Goal: Task Accomplishment & Management: Manage account settings

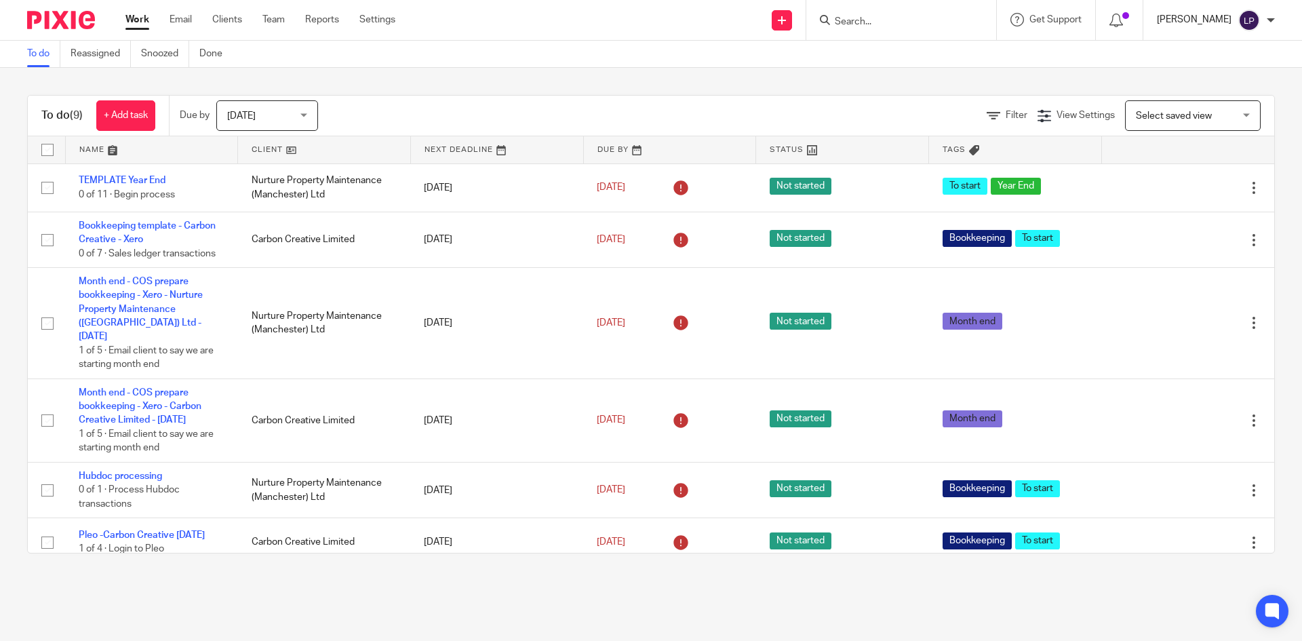
click at [1230, 19] on p "[PERSON_NAME]" at bounding box center [1194, 20] width 75 height 14
click at [1212, 94] on span "Logout" at bounding box center [1212, 94] width 31 height 9
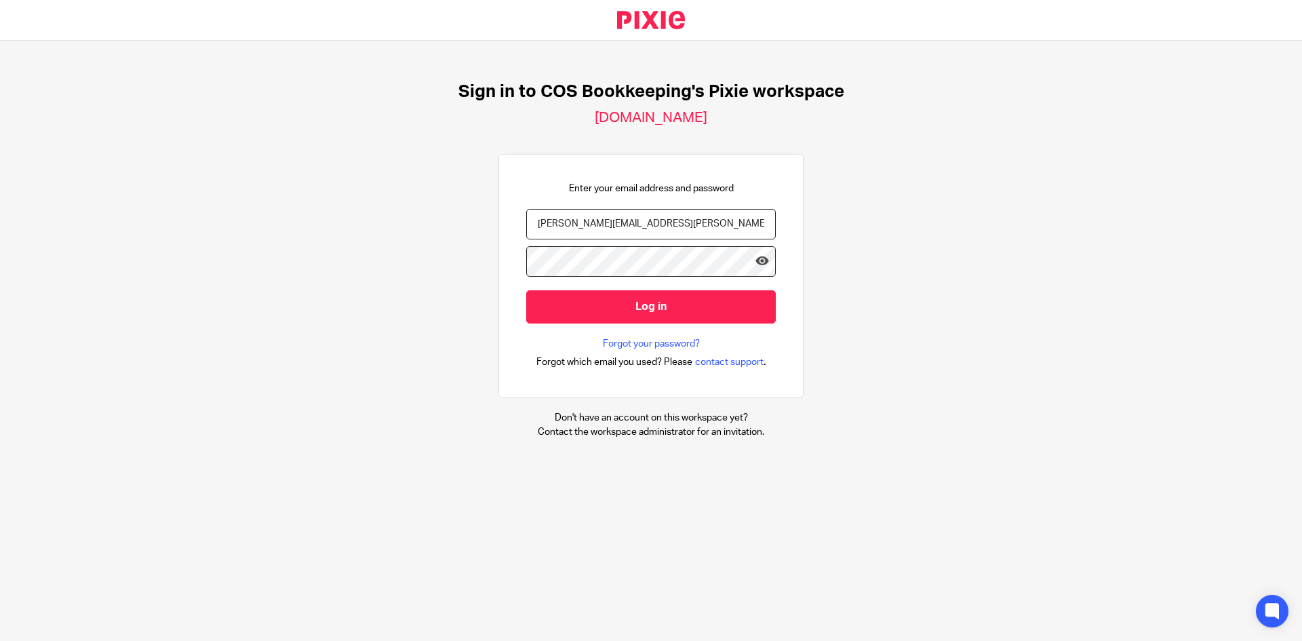
click at [711, 227] on input "[PERSON_NAME][EMAIL_ADDRESS][PERSON_NAME][DOMAIN_NAME]" at bounding box center [651, 224] width 250 height 31
type input "[EMAIL_ADDRESS][DOMAIN_NAME]"
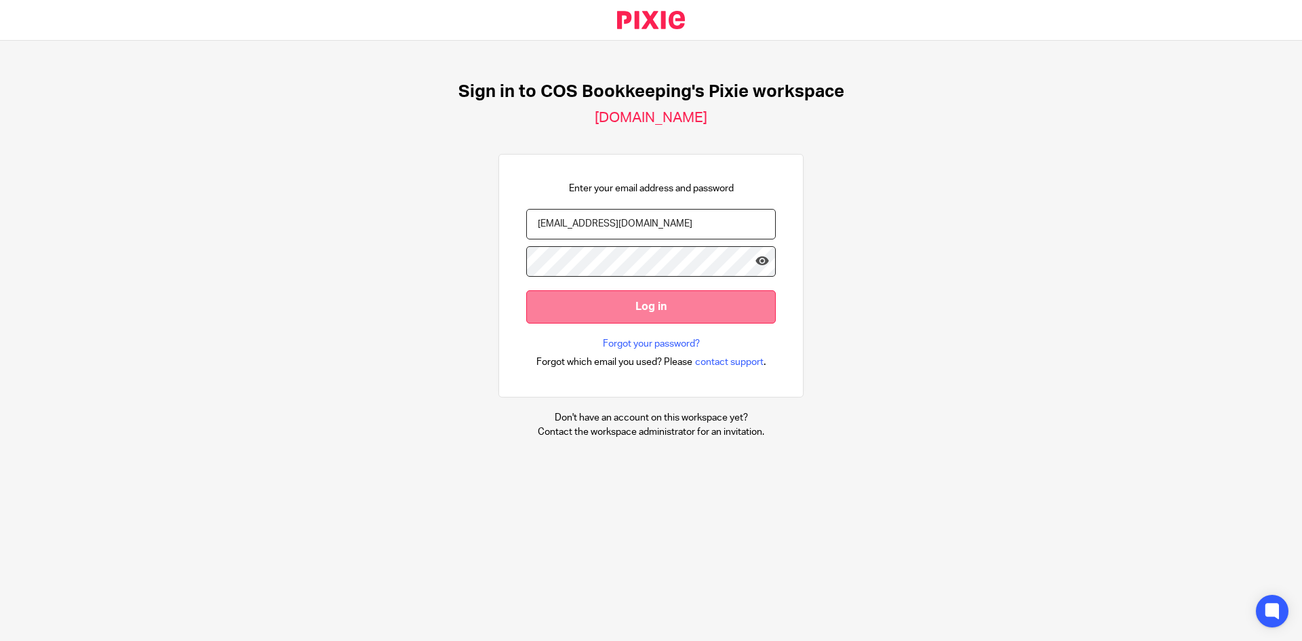
click at [619, 313] on input "Log in" at bounding box center [651, 306] width 250 height 33
